Goal: Task Accomplishment & Management: Complete application form

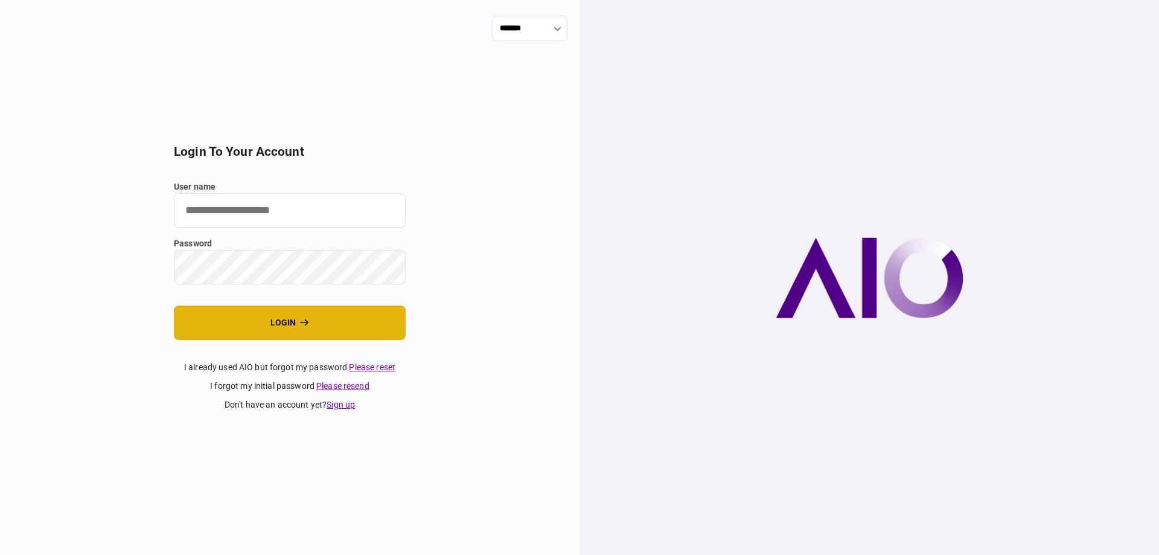
type input "*******"
click at [251, 330] on button "login" at bounding box center [290, 322] width 232 height 34
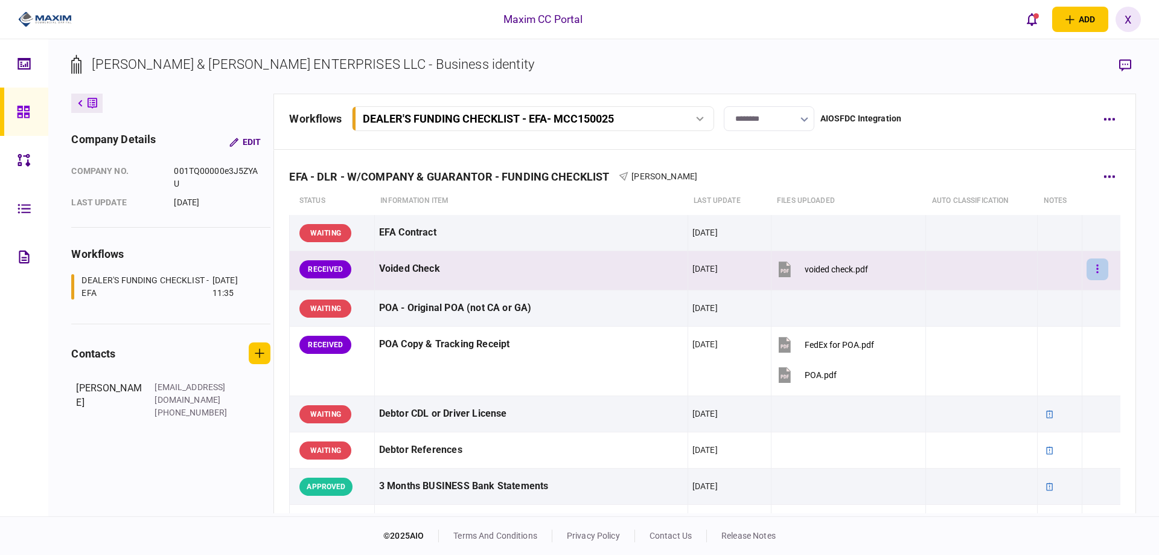
click at [1095, 270] on button "button" at bounding box center [1097, 269] width 22 height 22
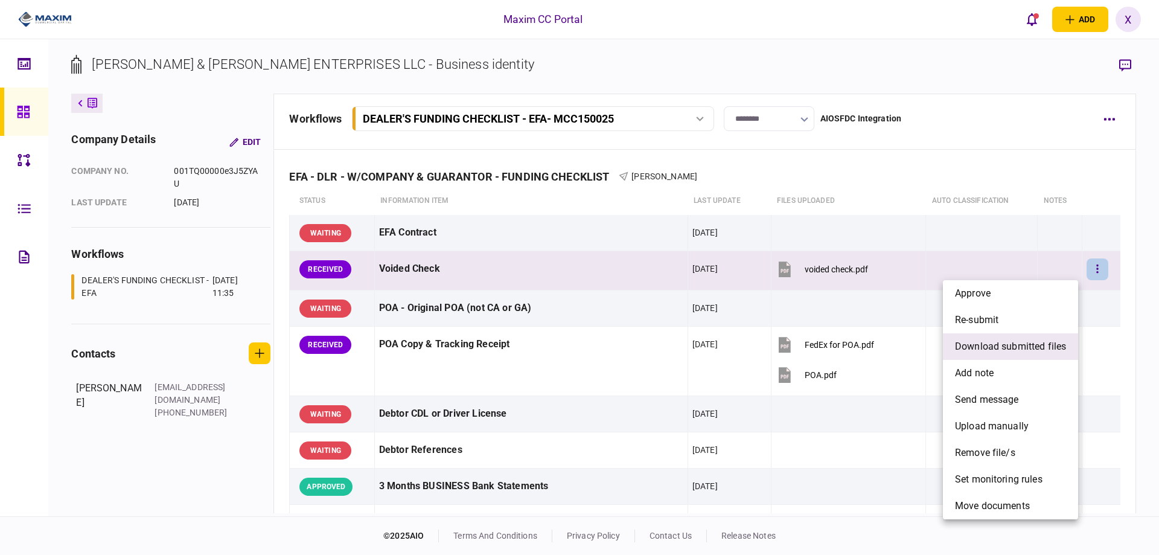
click at [1031, 343] on span "download submitted files" at bounding box center [1010, 346] width 111 height 14
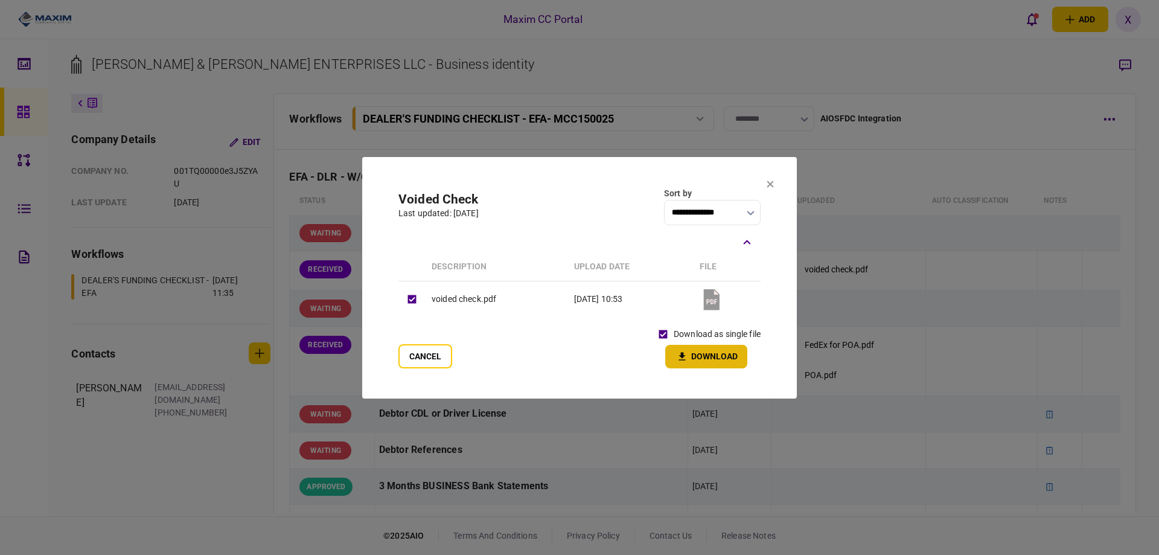
click at [704, 348] on button "Download" at bounding box center [706, 357] width 82 height 24
click at [1019, 357] on div at bounding box center [579, 277] width 1159 height 555
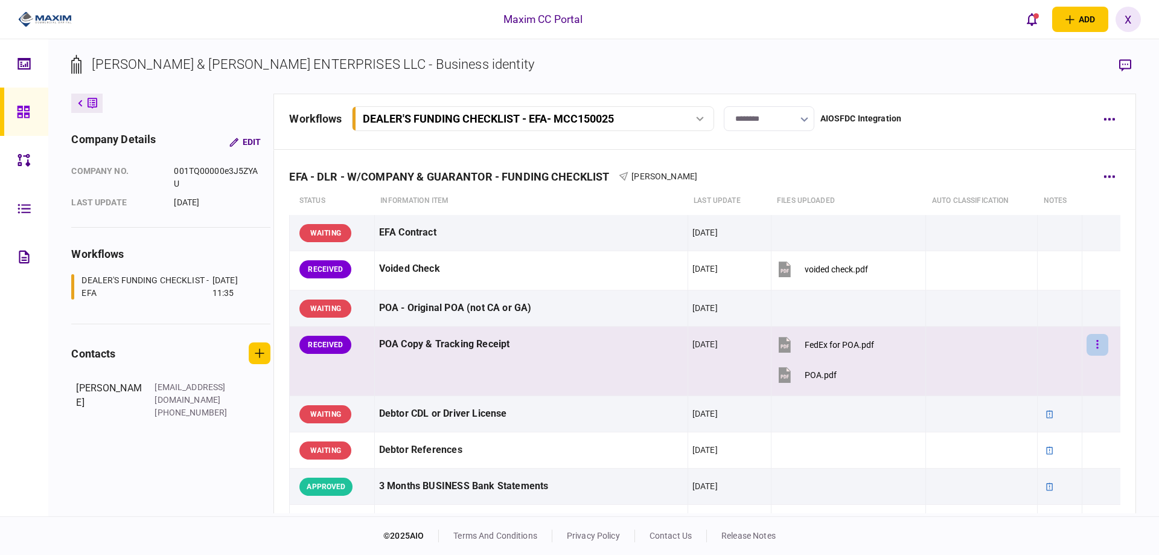
click at [1095, 343] on button "button" at bounding box center [1097, 345] width 22 height 22
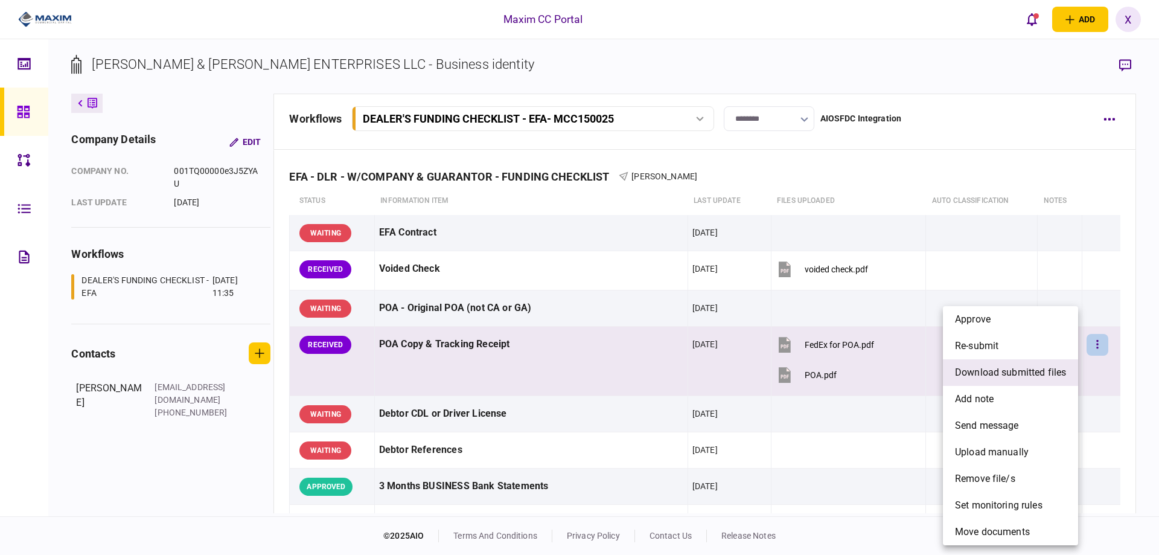
click at [1036, 366] on span "download submitted files" at bounding box center [1010, 372] width 111 height 14
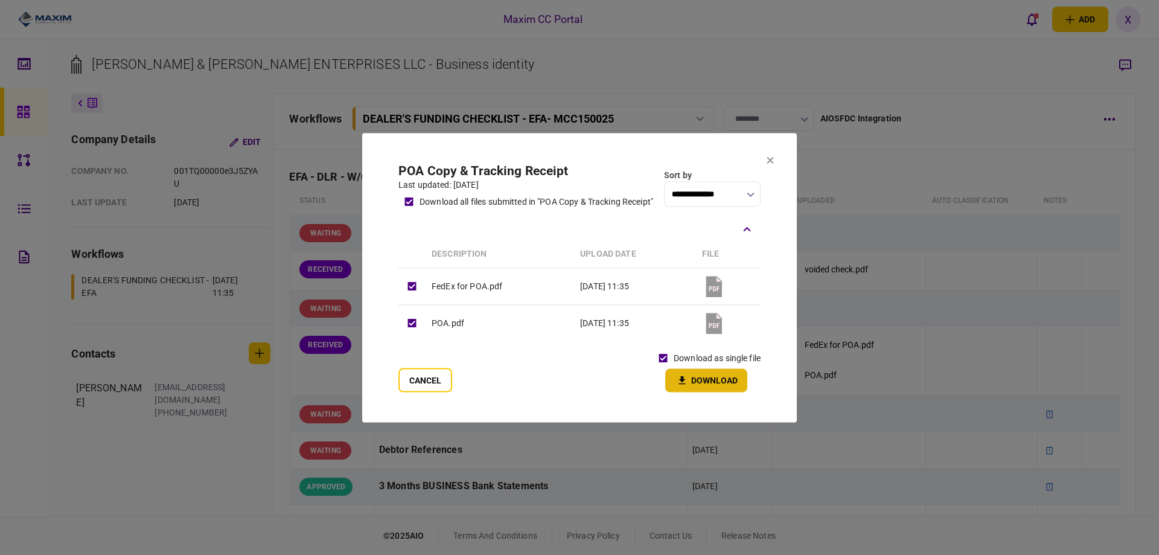
click at [685, 378] on icon "button" at bounding box center [682, 379] width 14 height 11
click at [764, 162] on section "**********" at bounding box center [579, 277] width 435 height 289
click at [773, 159] on icon at bounding box center [770, 160] width 7 height 7
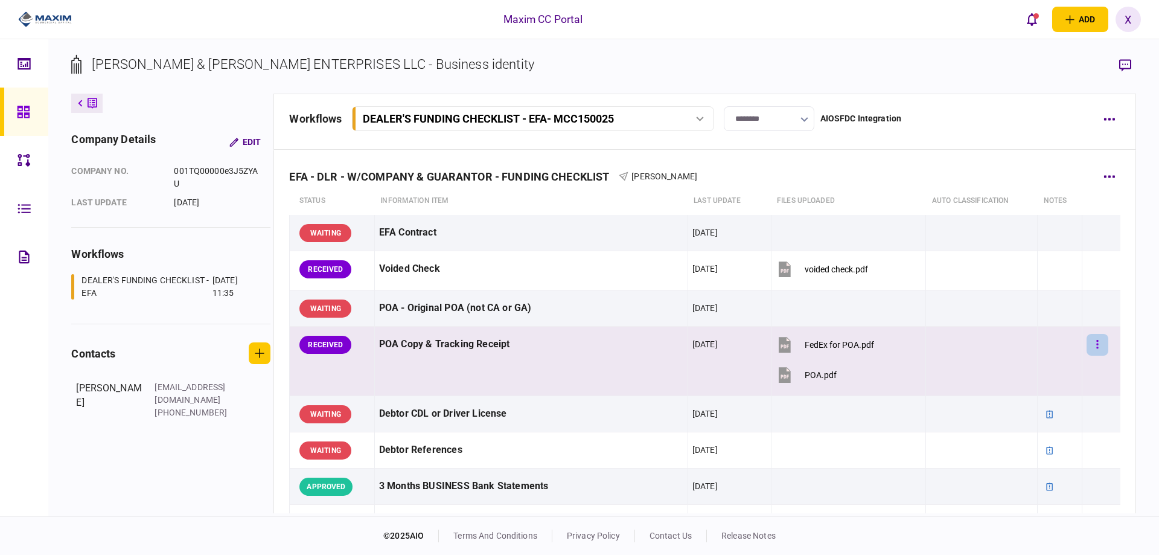
click at [1086, 352] on button "button" at bounding box center [1097, 345] width 22 height 22
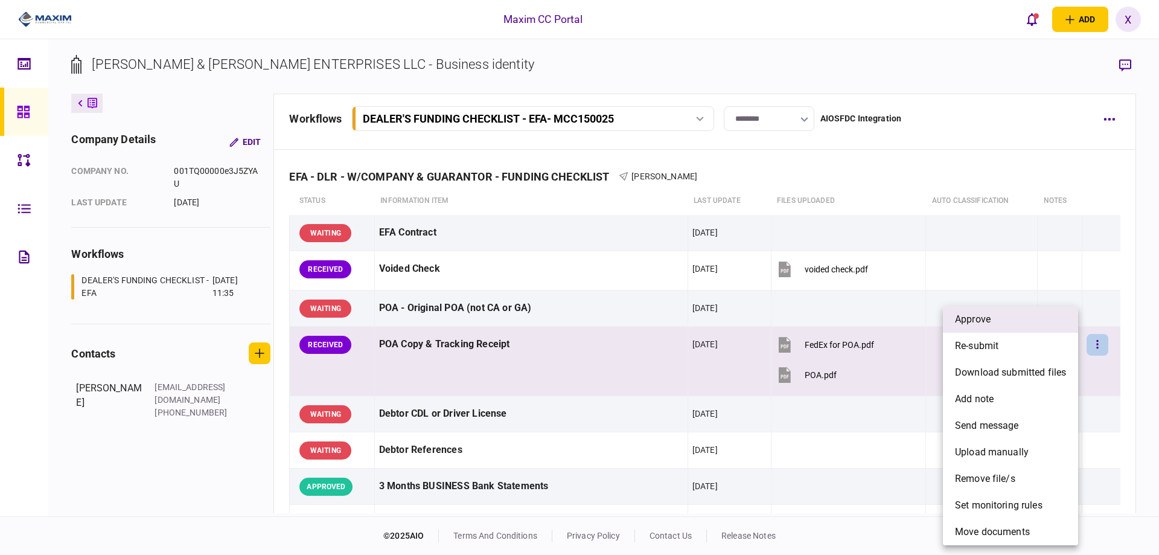
click at [1010, 323] on li "approve" at bounding box center [1010, 319] width 135 height 27
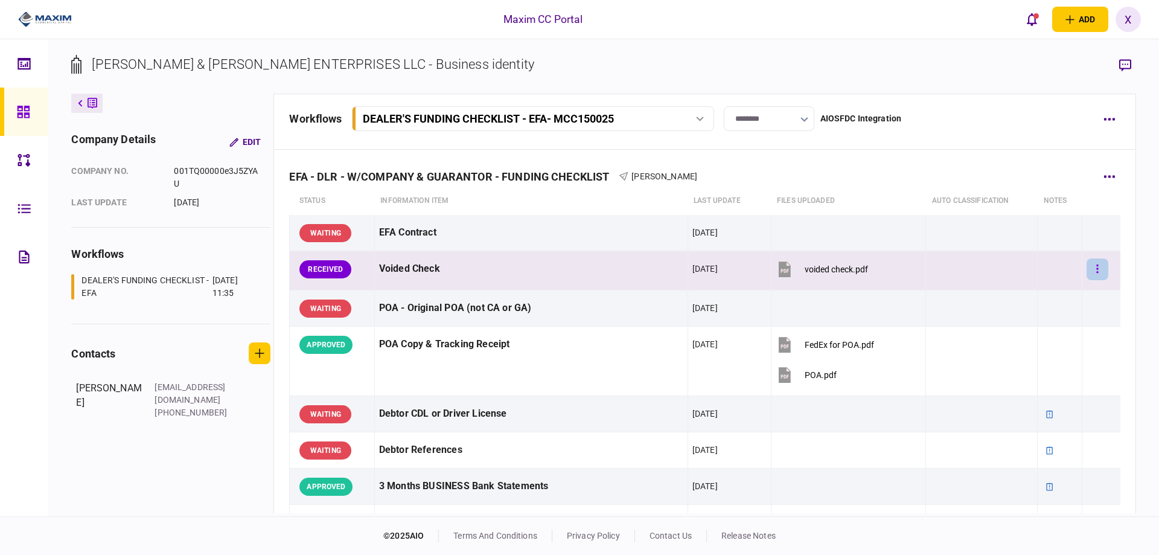
click at [1086, 266] on button "button" at bounding box center [1097, 269] width 22 height 22
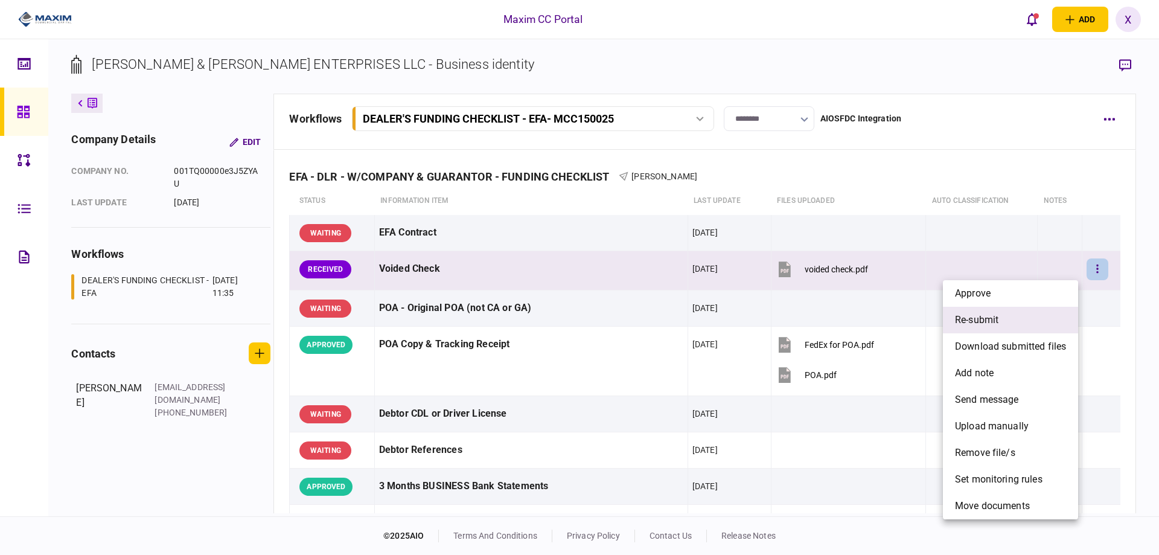
click at [998, 316] on span "re-submit" at bounding box center [976, 320] width 43 height 14
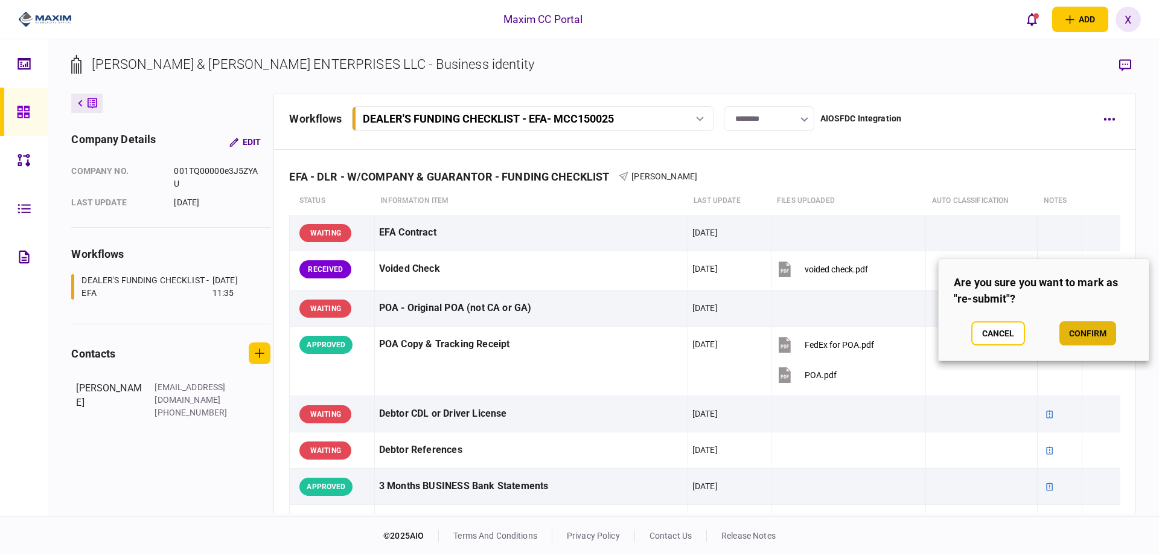
click at [1069, 323] on button "confirm" at bounding box center [1087, 333] width 57 height 24
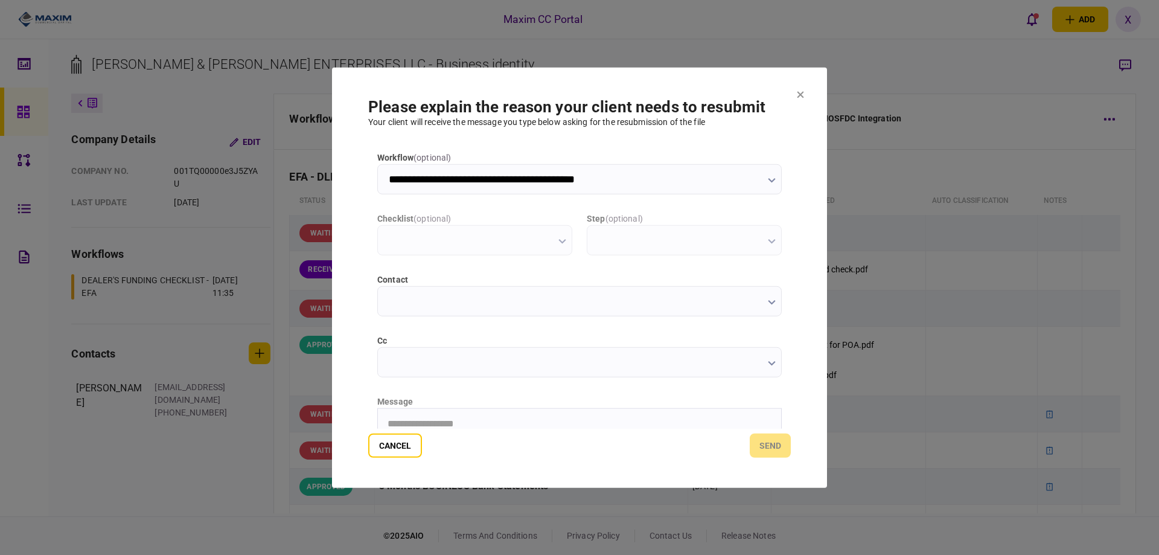
type input "**********"
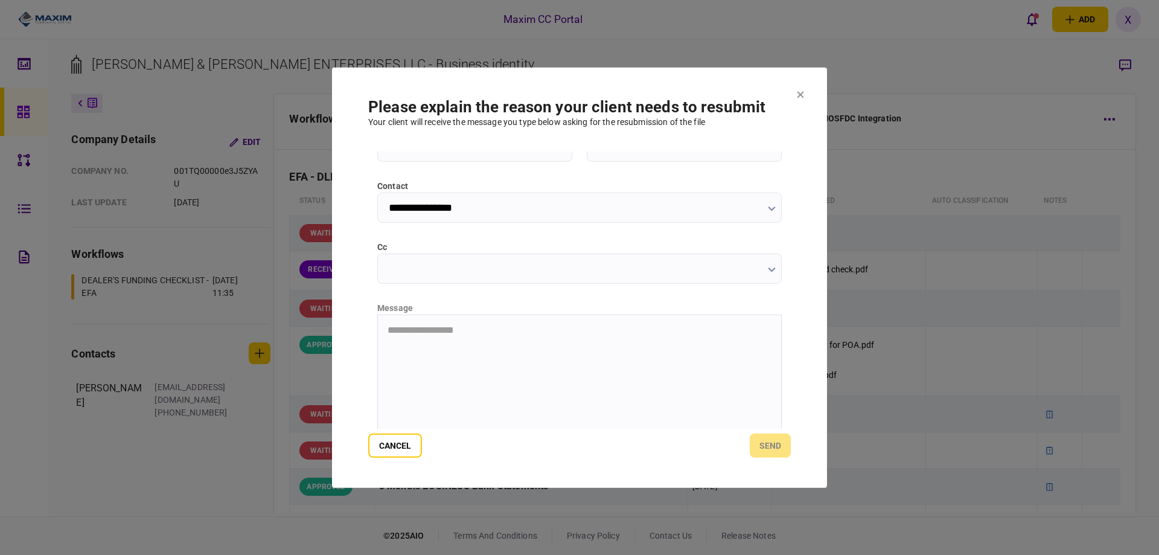
scroll to position [121, 0]
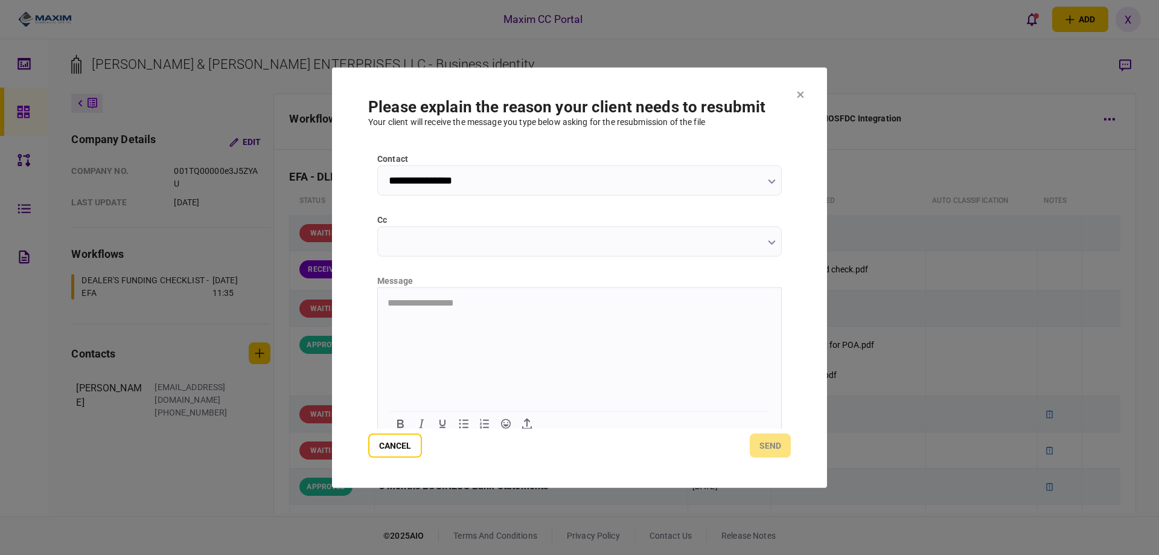
click at [461, 310] on html "**********" at bounding box center [579, 302] width 403 height 30
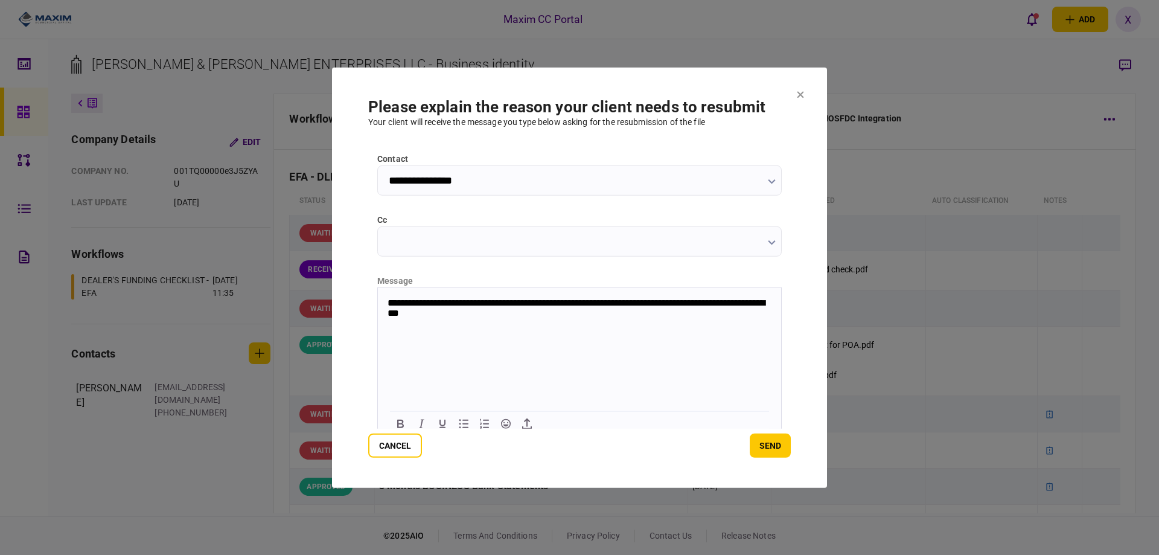
click at [456, 237] on input "cc" at bounding box center [579, 241] width 404 height 30
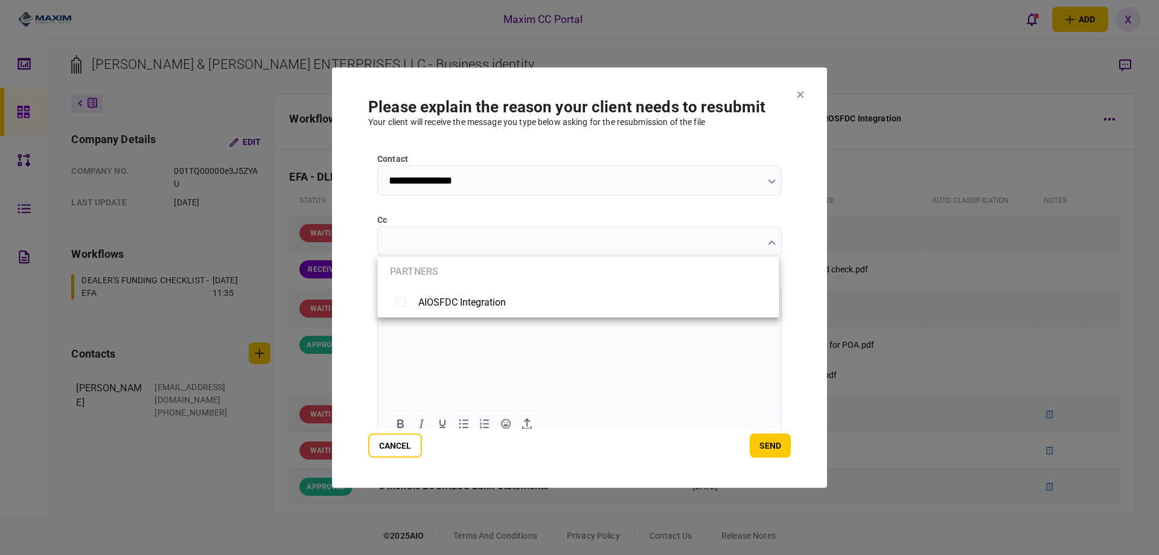
click at [456, 237] on div at bounding box center [579, 277] width 1159 height 555
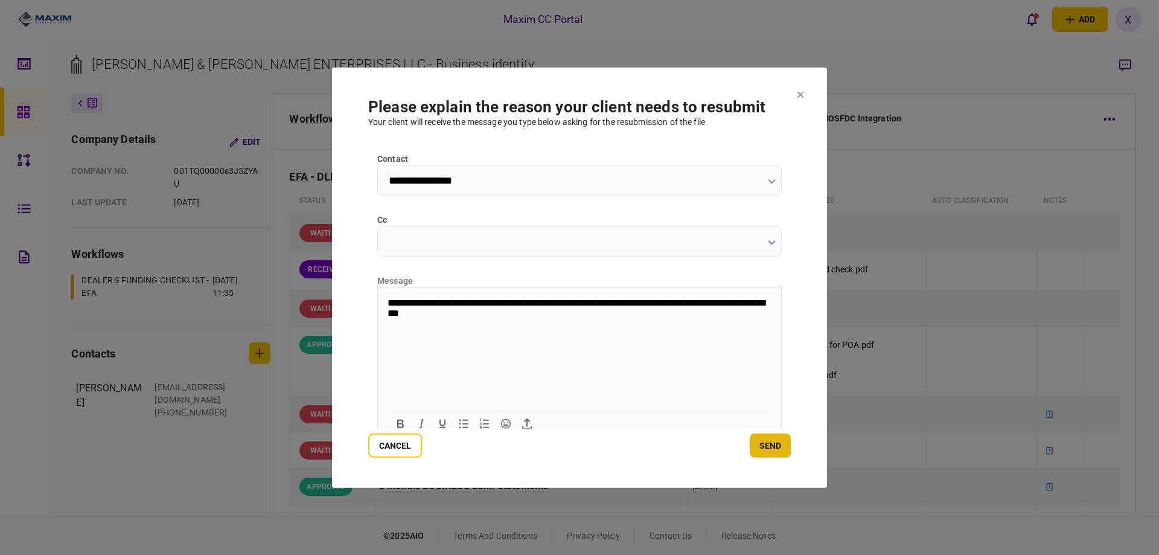
click at [771, 439] on button "send" at bounding box center [770, 445] width 41 height 24
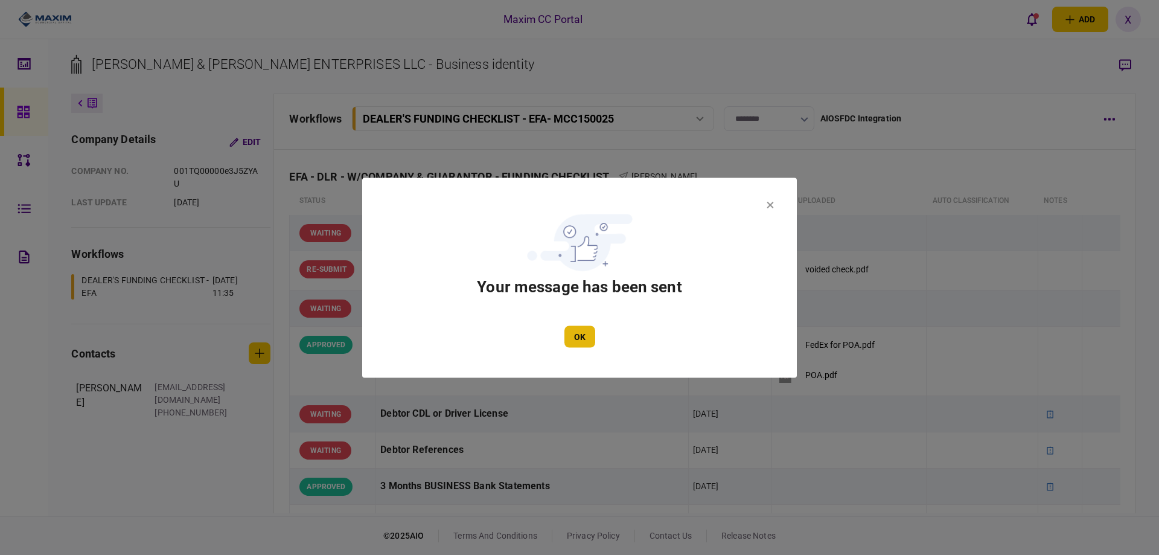
click at [572, 339] on button "OK" at bounding box center [579, 336] width 31 height 22
